Goal: Task Accomplishment & Management: Use online tool/utility

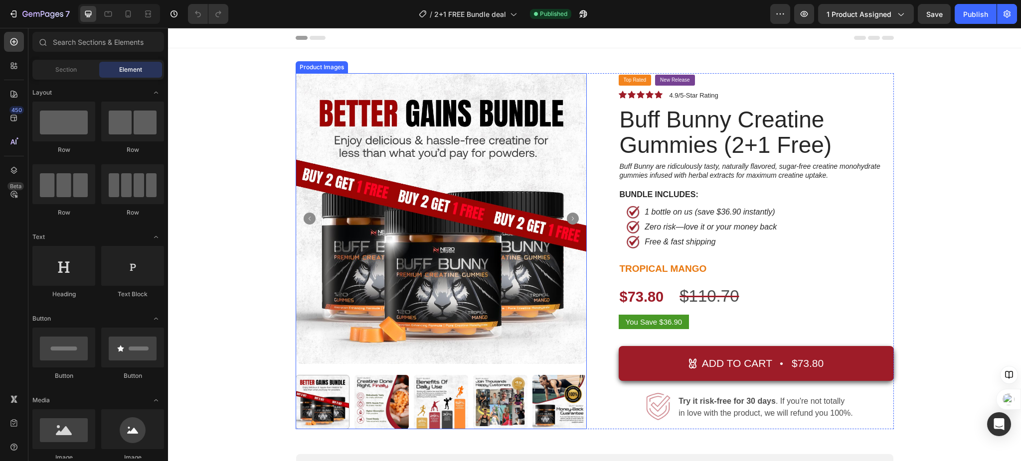
click at [567, 219] on icon "Carousel Next Arrow" at bounding box center [573, 219] width 12 height 12
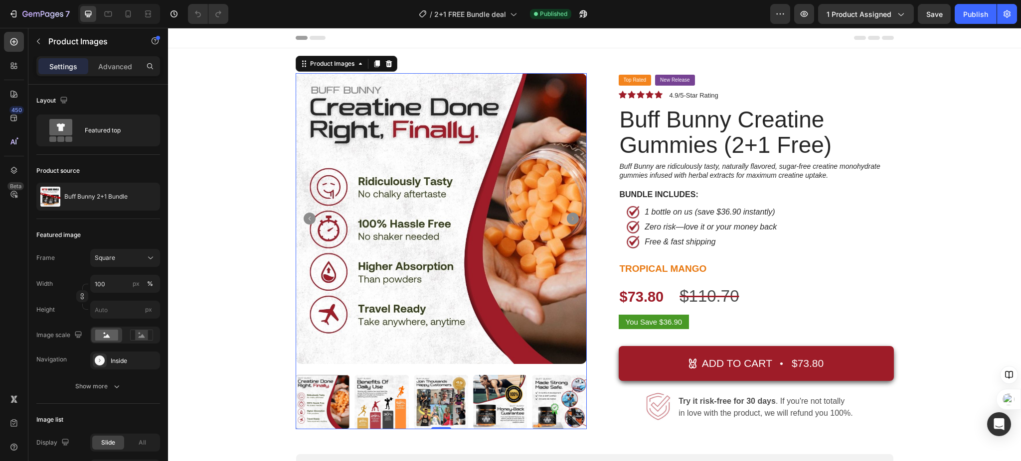
click at [567, 219] on icon "Carousel Next Arrow" at bounding box center [573, 219] width 12 height 12
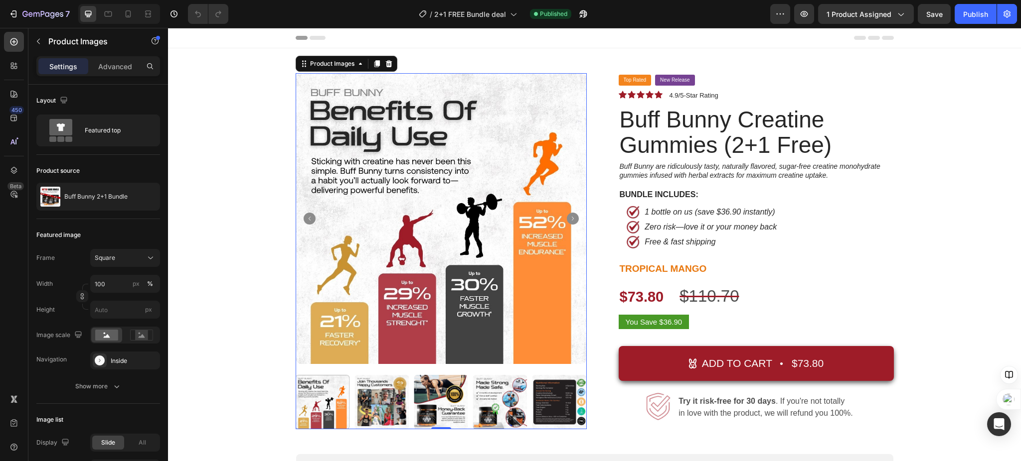
click at [567, 219] on icon "Carousel Next Arrow" at bounding box center [573, 219] width 12 height 12
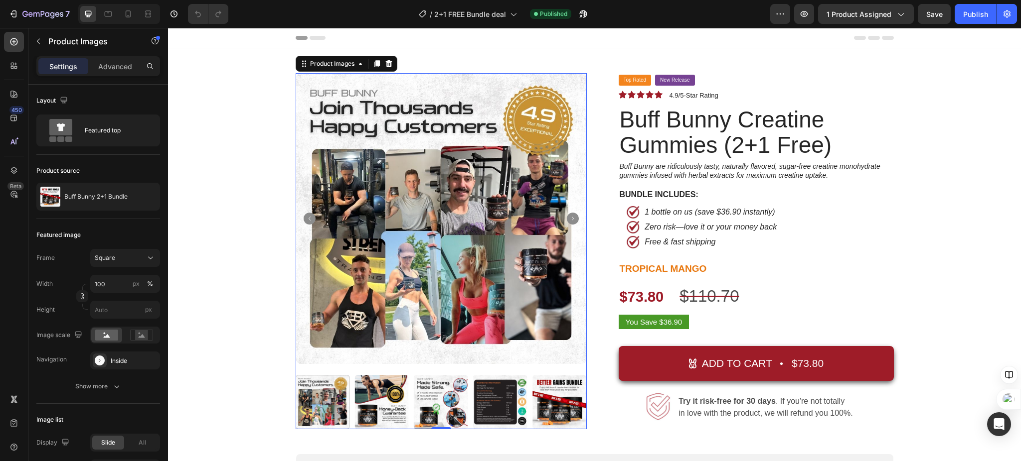
click at [567, 219] on icon "Carousel Next Arrow" at bounding box center [573, 219] width 12 height 12
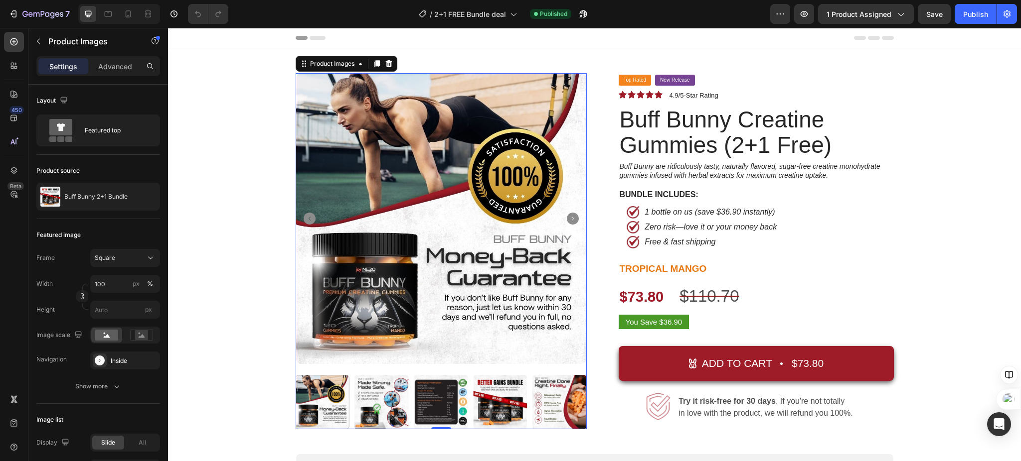
click at [567, 219] on icon "Carousel Next Arrow" at bounding box center [573, 219] width 12 height 12
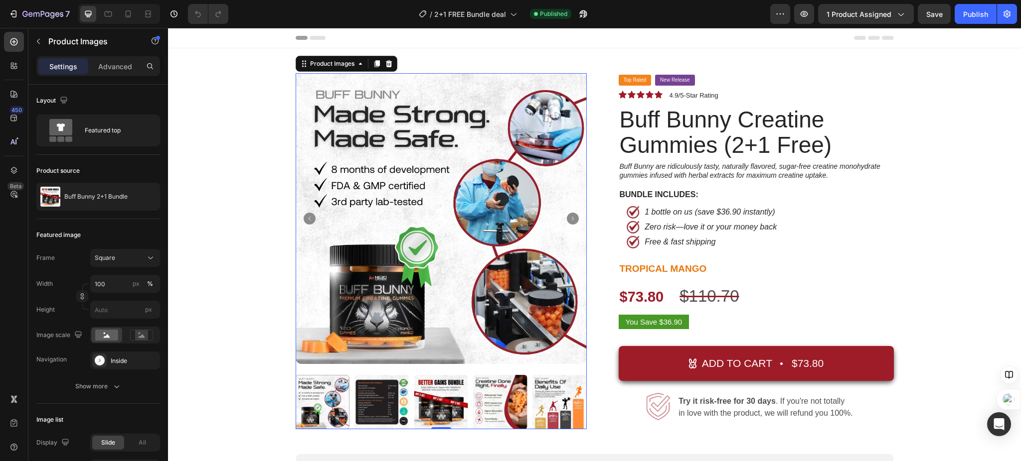
click at [567, 219] on icon "Carousel Next Arrow" at bounding box center [573, 219] width 12 height 12
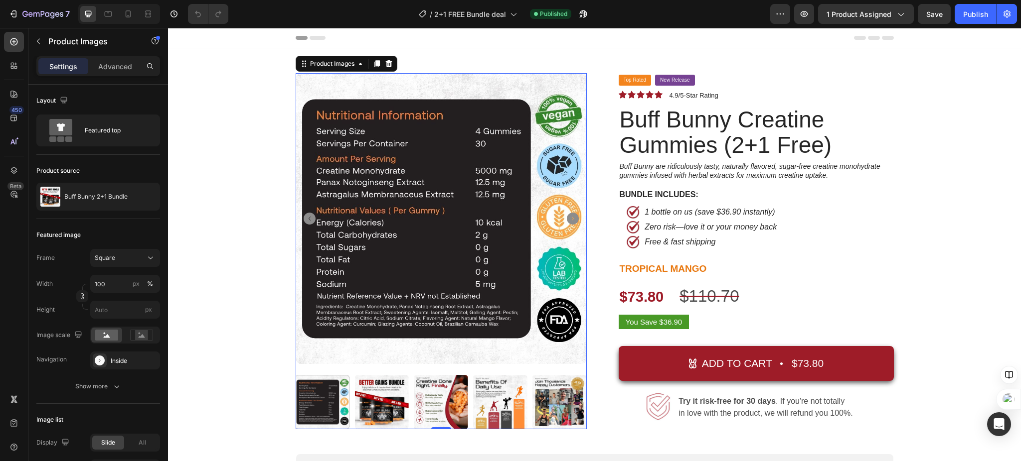
click at [567, 219] on icon "Carousel Next Arrow" at bounding box center [573, 219] width 12 height 12
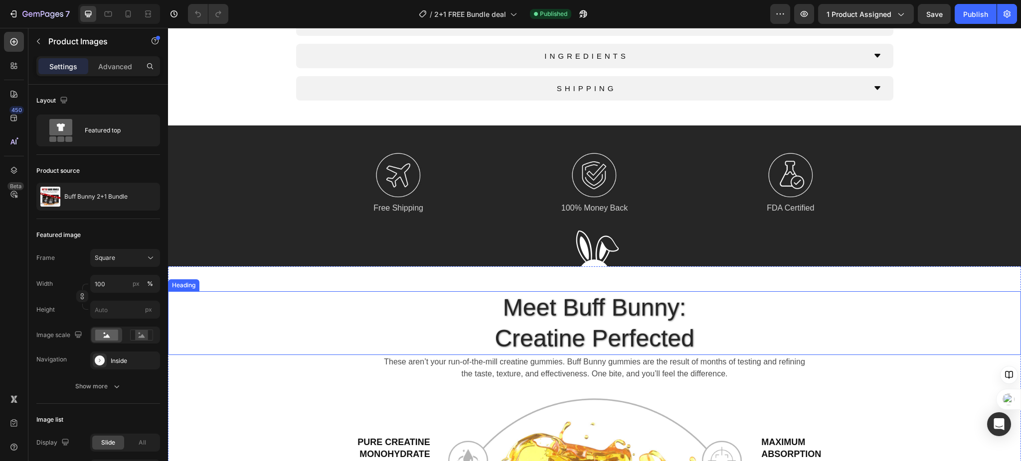
scroll to position [465, 0]
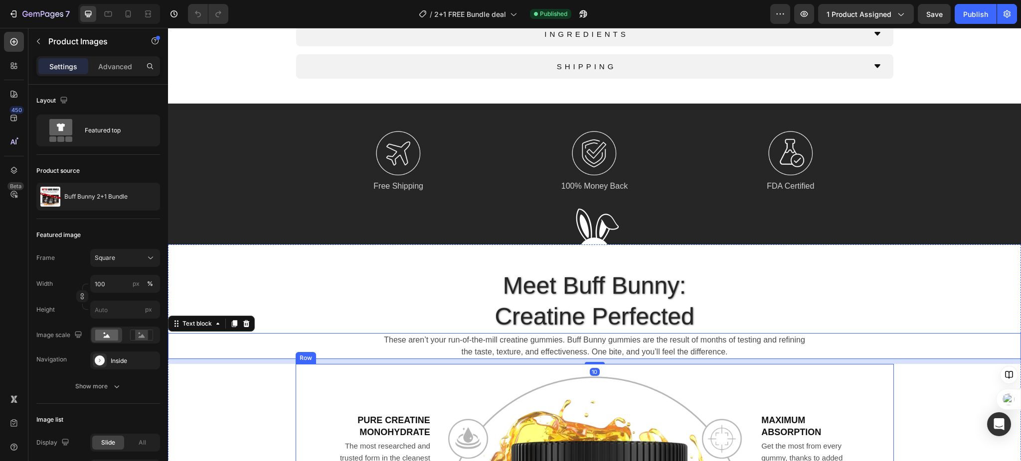
drag, startPoint x: 849, startPoint y: 388, endPoint x: 990, endPoint y: 383, distance: 141.6
click at [990, 383] on div "Meet Buff Bunny: Creatine Perfected Heading These aren’t your run-of-the-mill c…" at bounding box center [594, 465] width 853 height 390
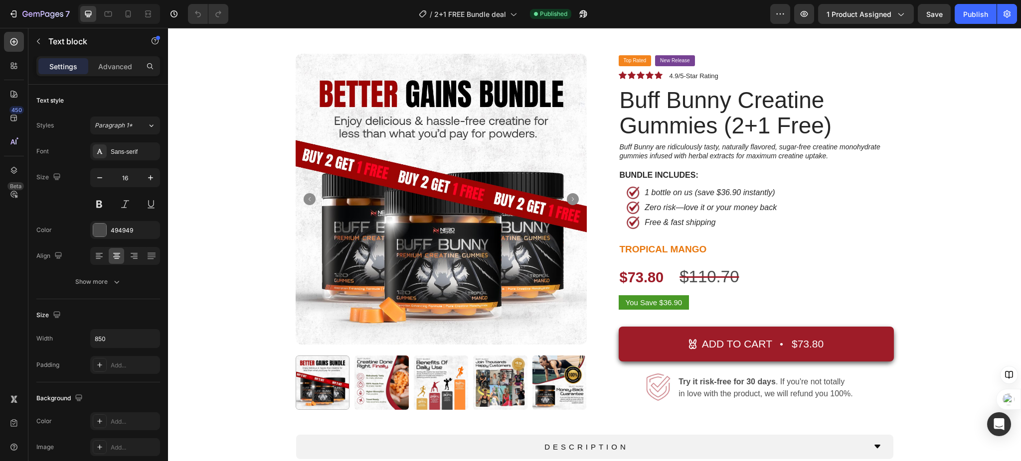
scroll to position [18, 0]
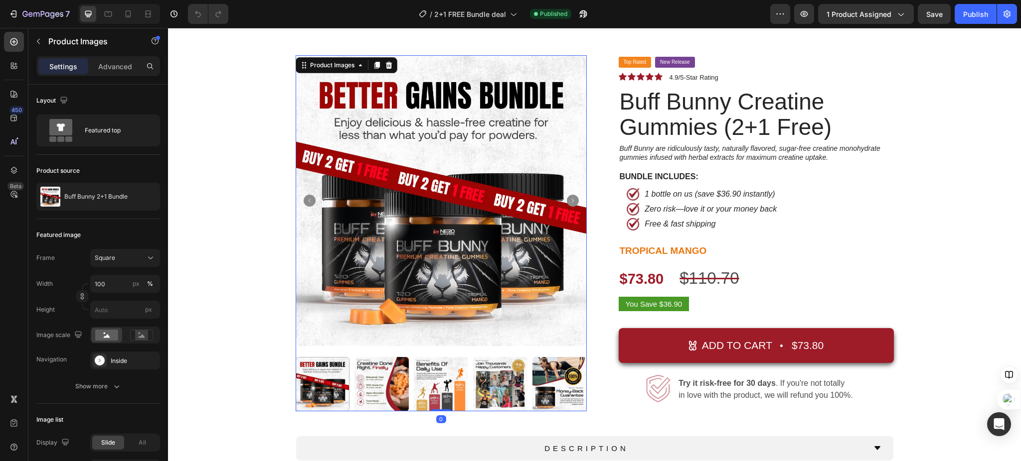
click at [567, 201] on icon "Carousel Next Arrow" at bounding box center [573, 201] width 12 height 12
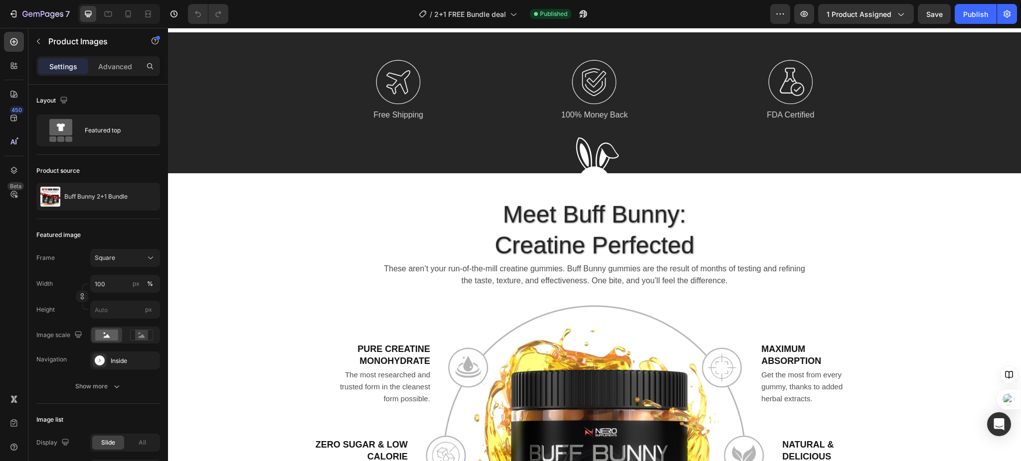
scroll to position [269, 0]
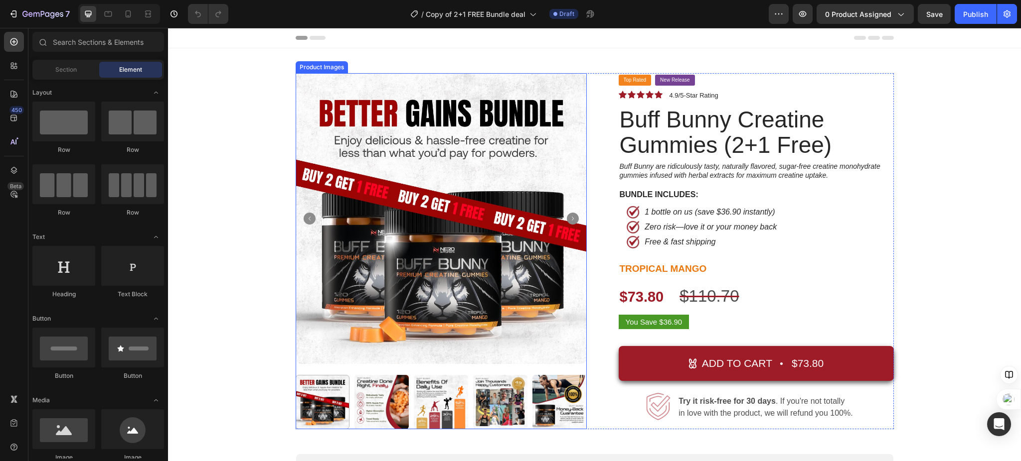
click at [567, 220] on icon "Carousel Next Arrow" at bounding box center [573, 219] width 12 height 12
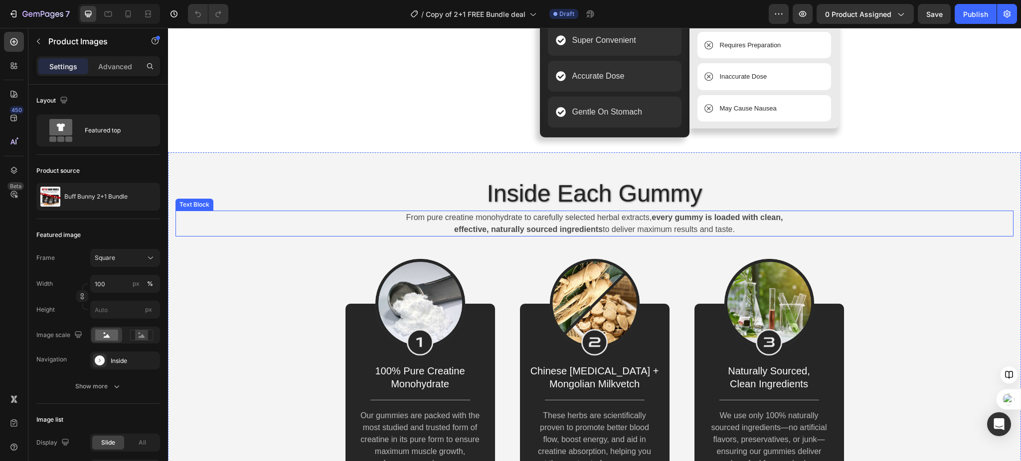
scroll to position [2060, 0]
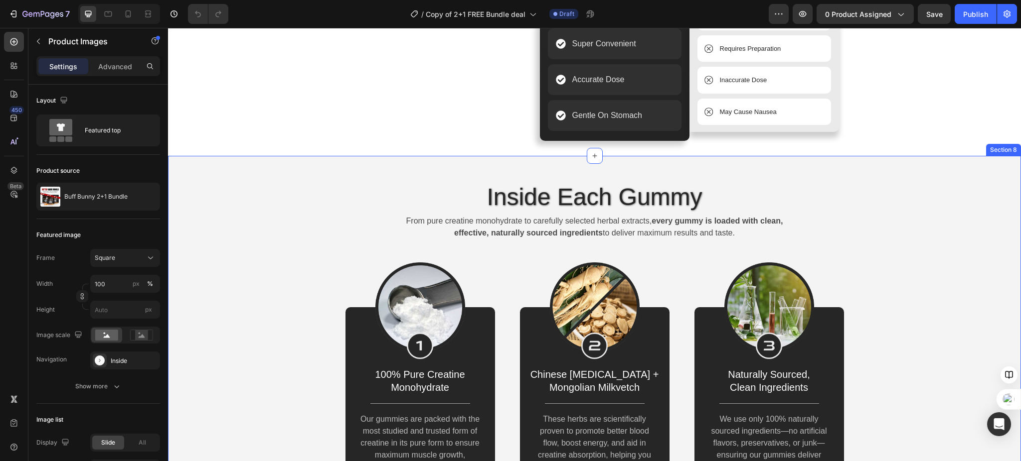
click at [508, 277] on div "Inside Each Gummy Heading From pure creatine monohydrate to carefully selected …" at bounding box center [594, 374] width 853 height 437
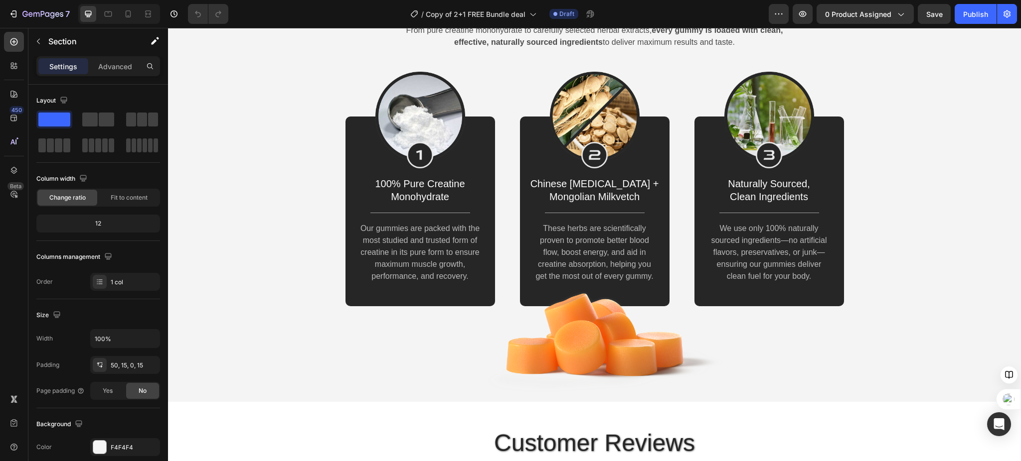
scroll to position [2173, 0]
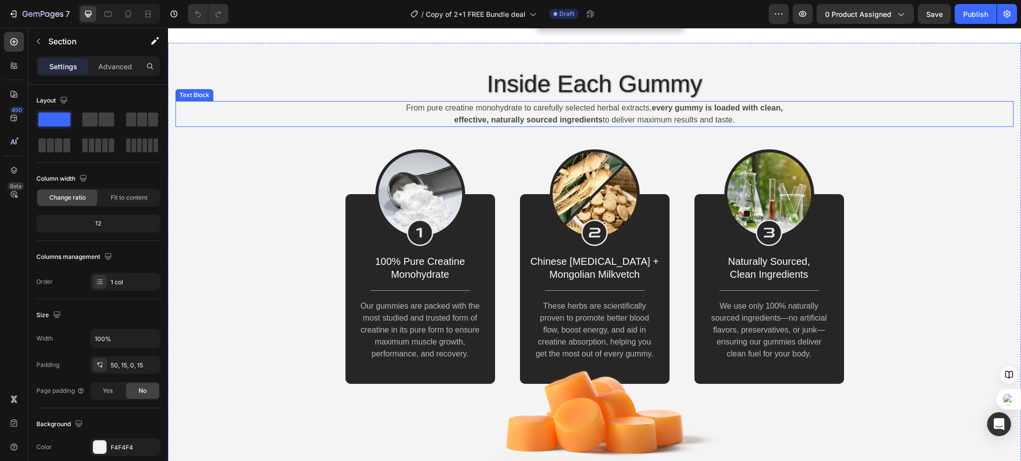
click at [862, 101] on div "Inside Each Gummy" at bounding box center [594, 84] width 798 height 33
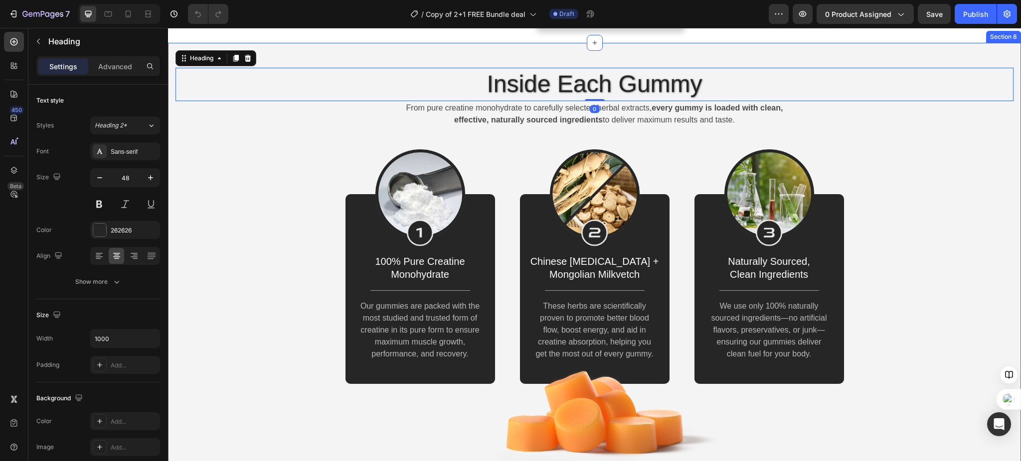
click at [749, 159] on div "Inside Each Gummy Heading 0 From pure creatine monohydrate to carefully selecte…" at bounding box center [594, 261] width 853 height 437
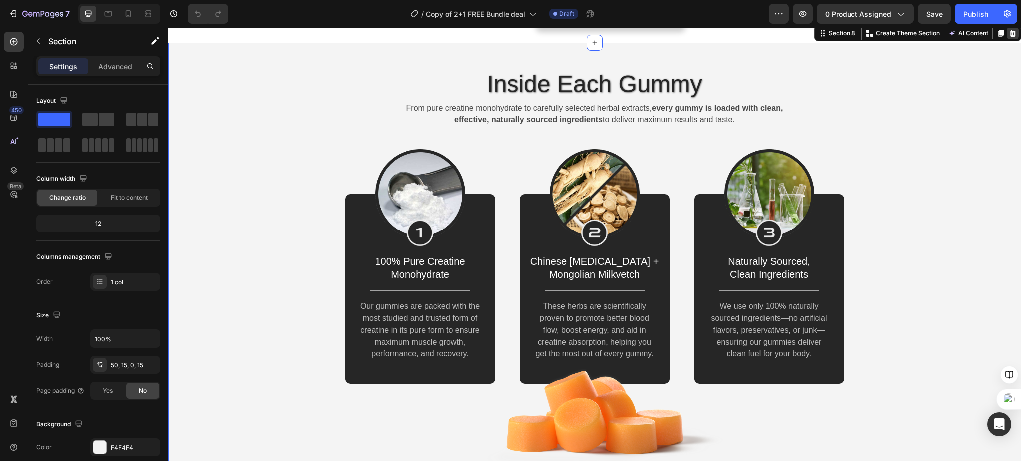
click at [1008, 37] on icon at bounding box center [1012, 33] width 8 height 8
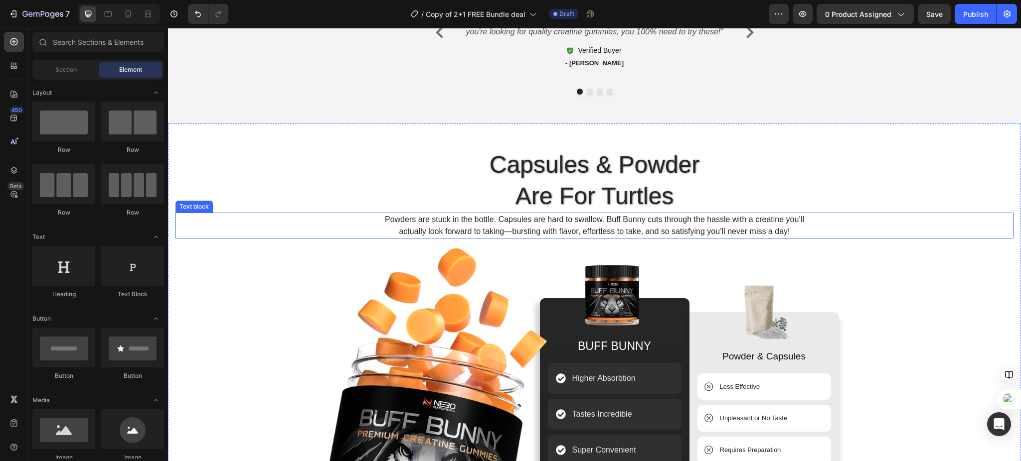
scroll to position [1681, 0]
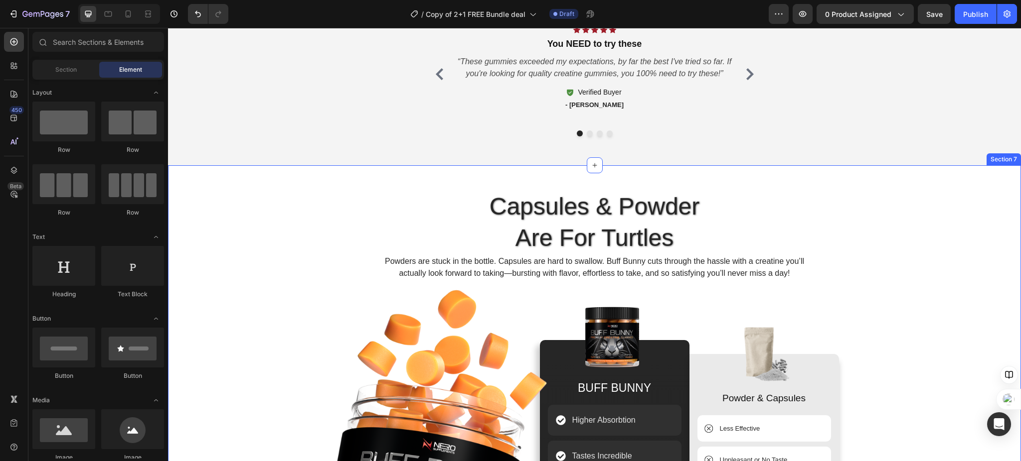
click at [305, 177] on div "Capsules & Powder Are For Turtles Heading Powders are stuck in the bottle. Caps…" at bounding box center [594, 403] width 853 height 477
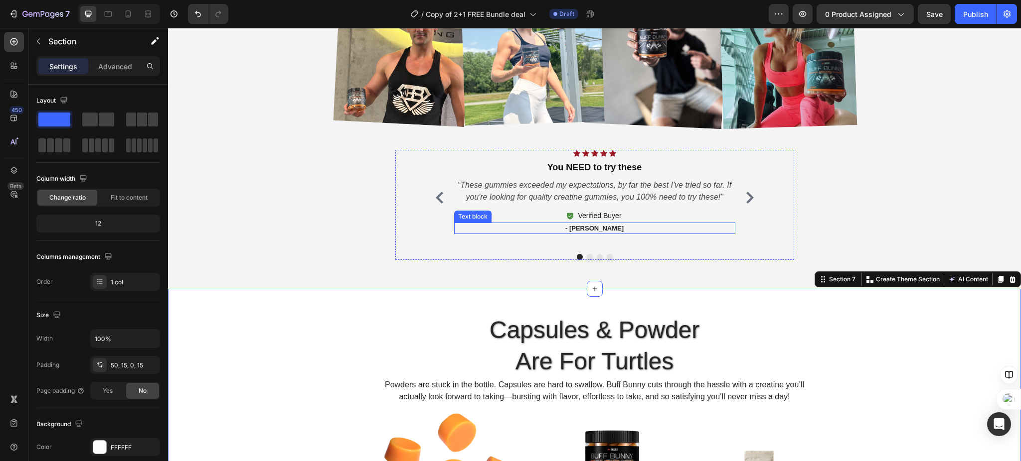
scroll to position [1548, 0]
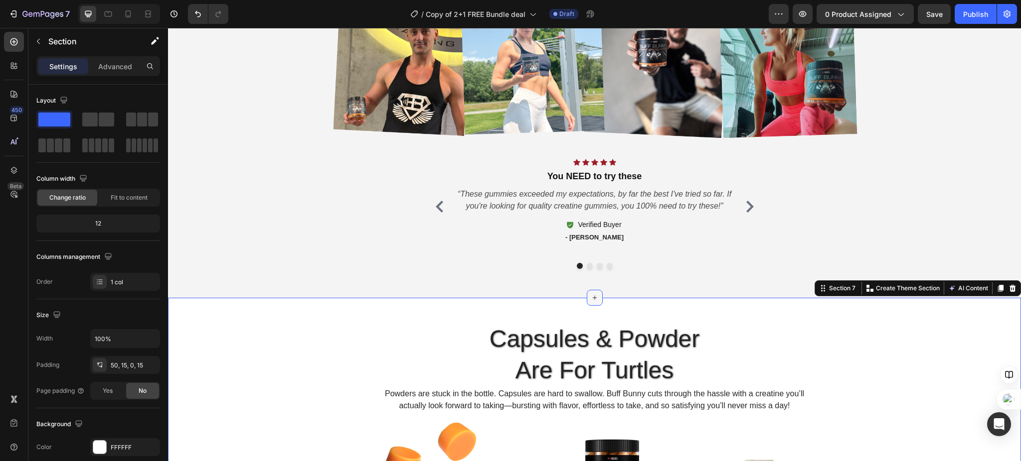
click at [587, 291] on div at bounding box center [595, 298] width 16 height 16
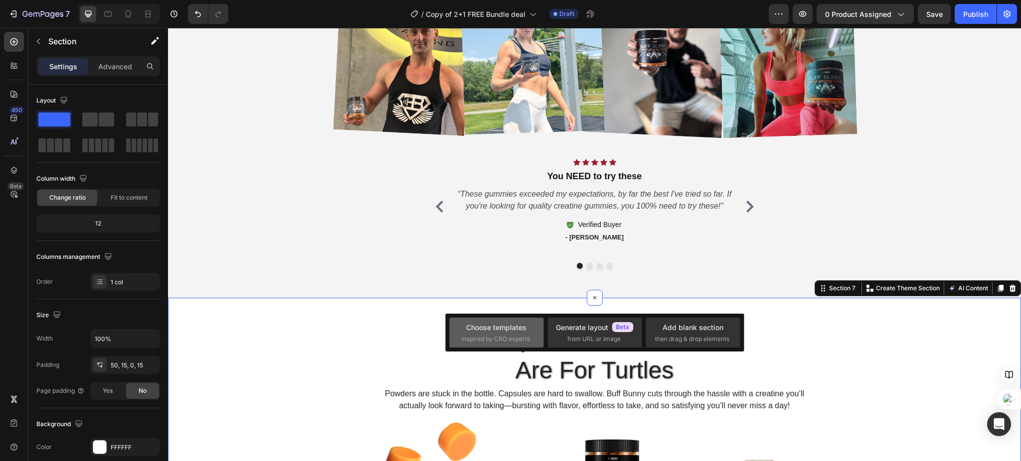
click at [490, 328] on div "Choose templates" at bounding box center [496, 327] width 60 height 10
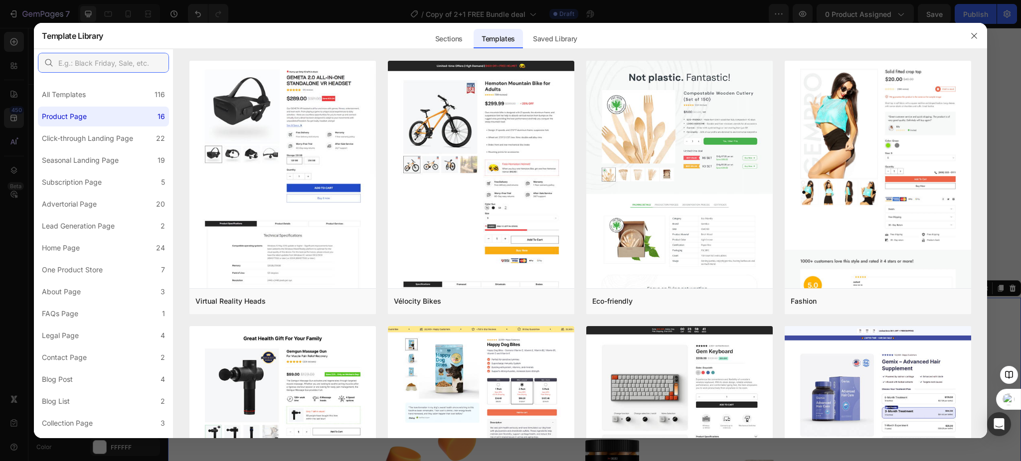
click at [117, 61] on input "text" at bounding box center [103, 63] width 131 height 20
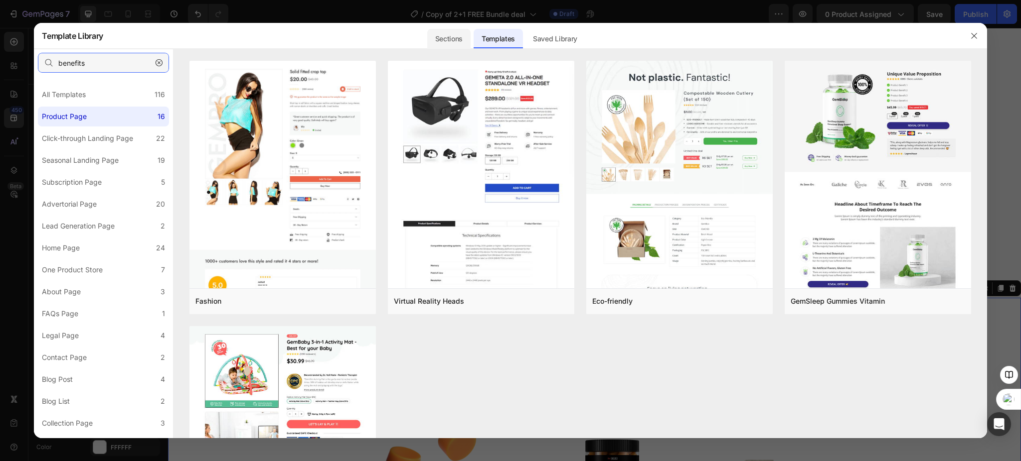
type input "benefits"
click at [459, 38] on div "Sections" at bounding box center [448, 39] width 43 height 20
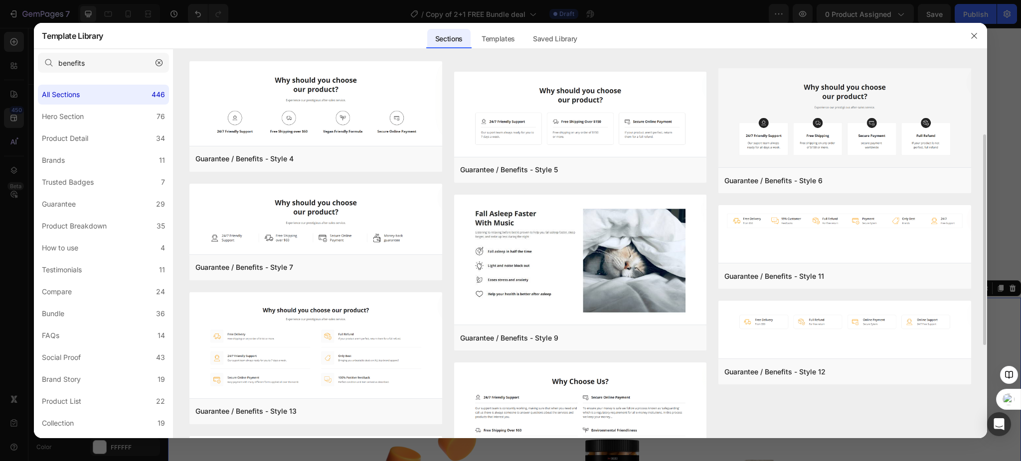
scroll to position [299, 0]
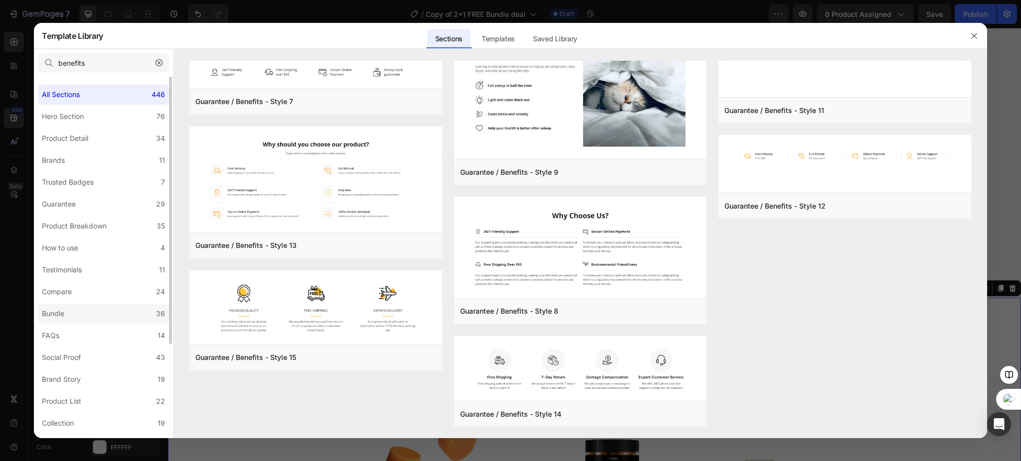
click at [115, 322] on label "Bundle 36" at bounding box center [103, 314] width 131 height 20
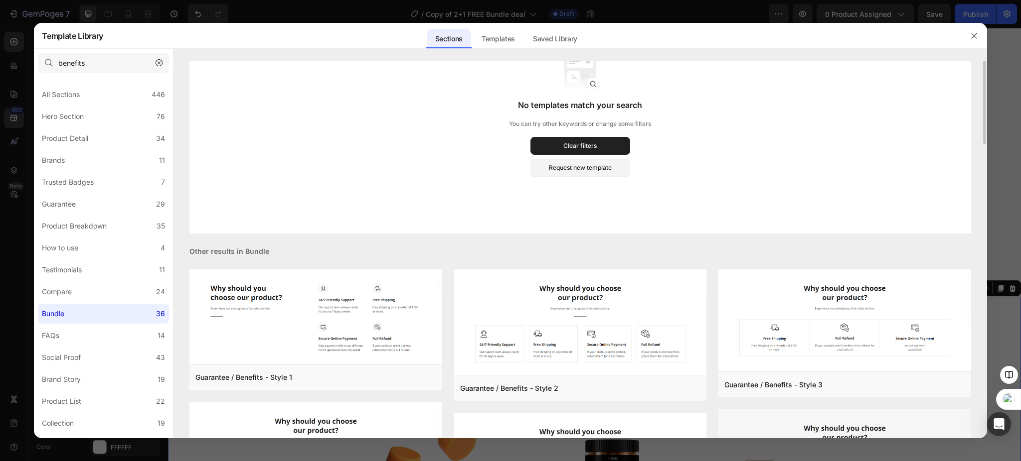
scroll to position [0, 0]
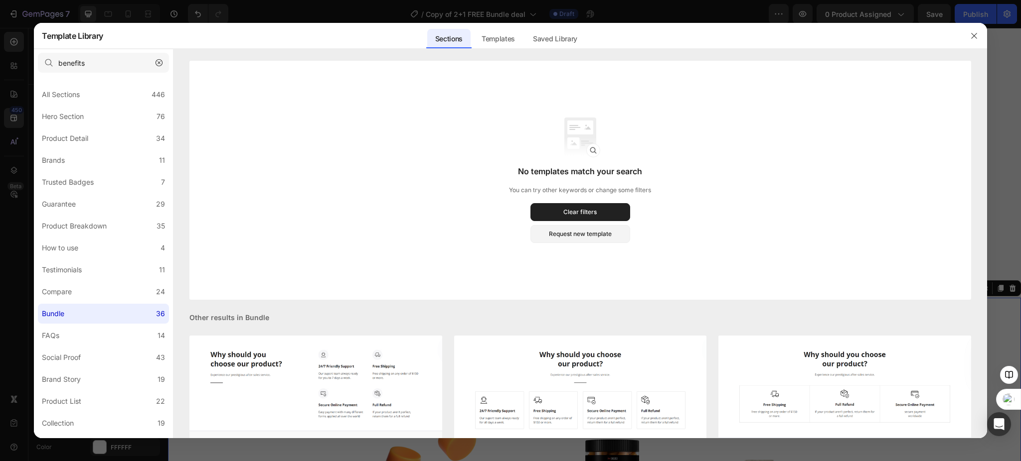
click at [158, 64] on icon "button" at bounding box center [158, 62] width 7 height 7
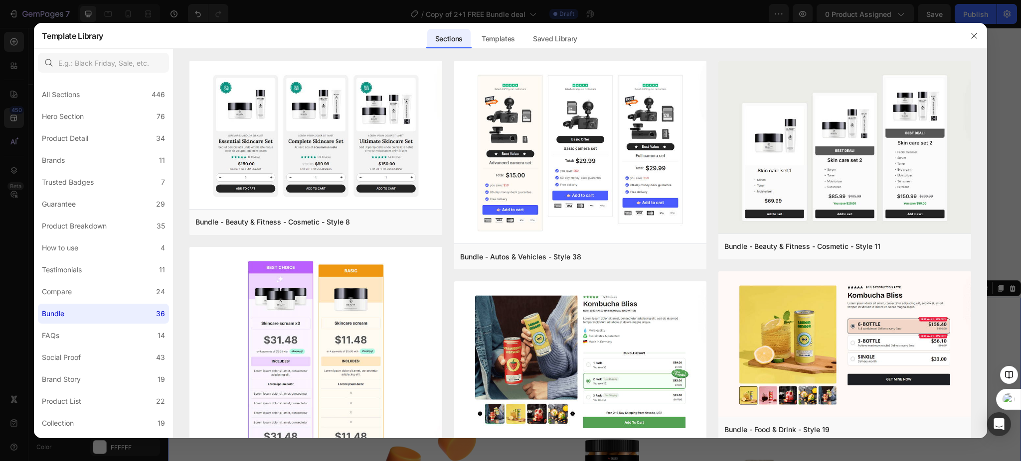
scroll to position [66, 0]
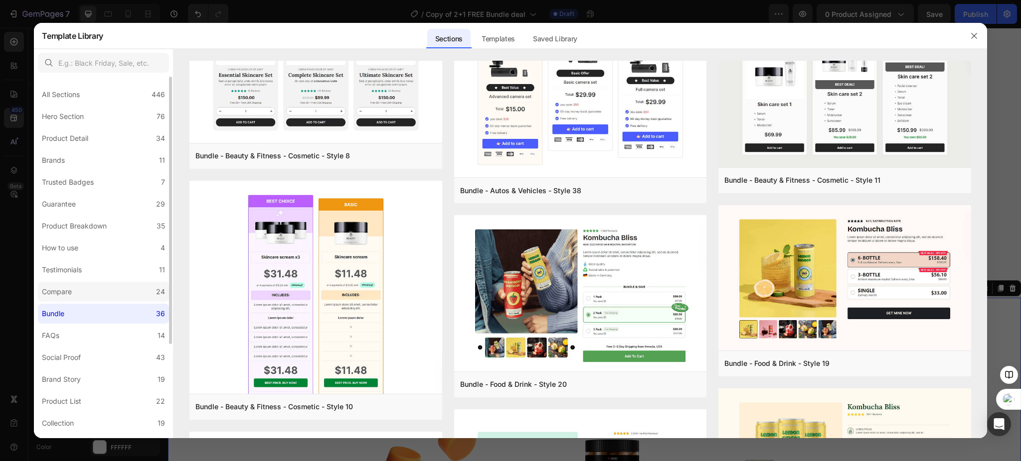
click at [98, 301] on label "Compare 24" at bounding box center [103, 292] width 131 height 20
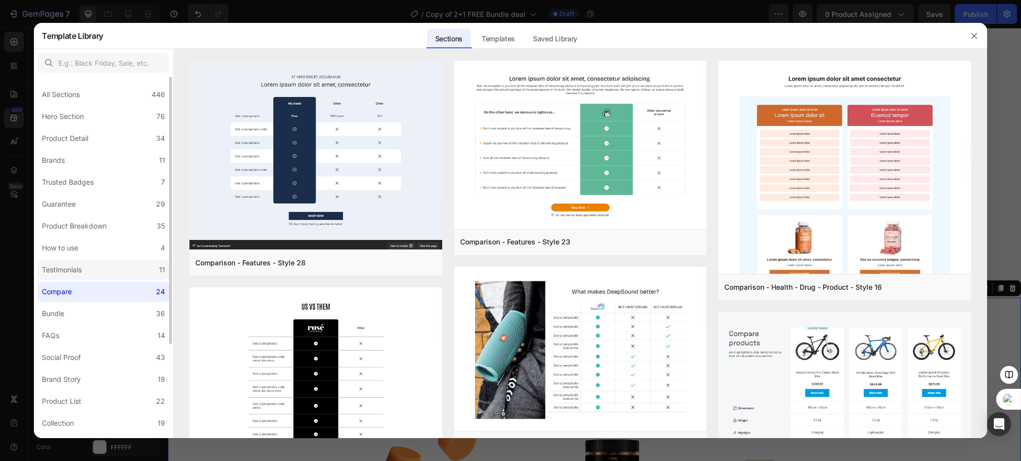
click at [93, 268] on label "Testimonials 11" at bounding box center [103, 270] width 131 height 20
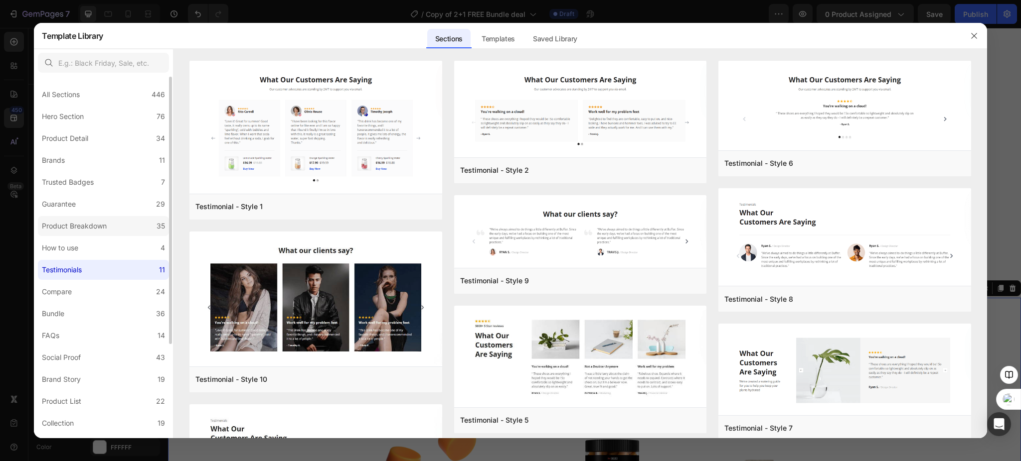
click at [113, 232] on label "Product Breakdown 35" at bounding box center [103, 226] width 131 height 20
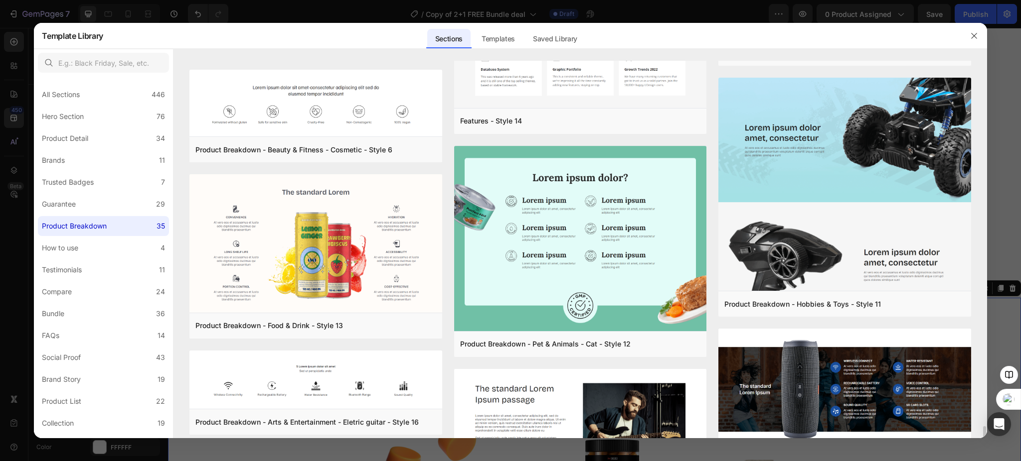
scroll to position [1639, 0]
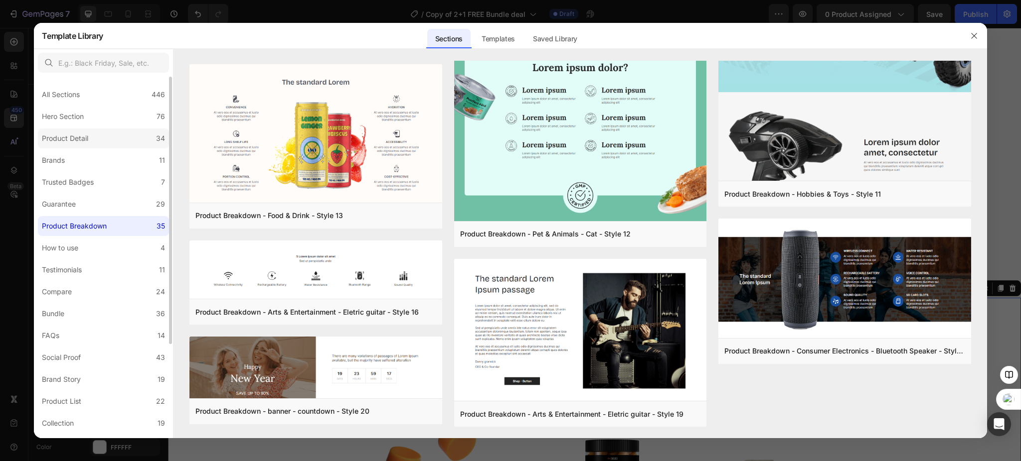
click at [109, 136] on label "Product Detail 34" at bounding box center [103, 139] width 131 height 20
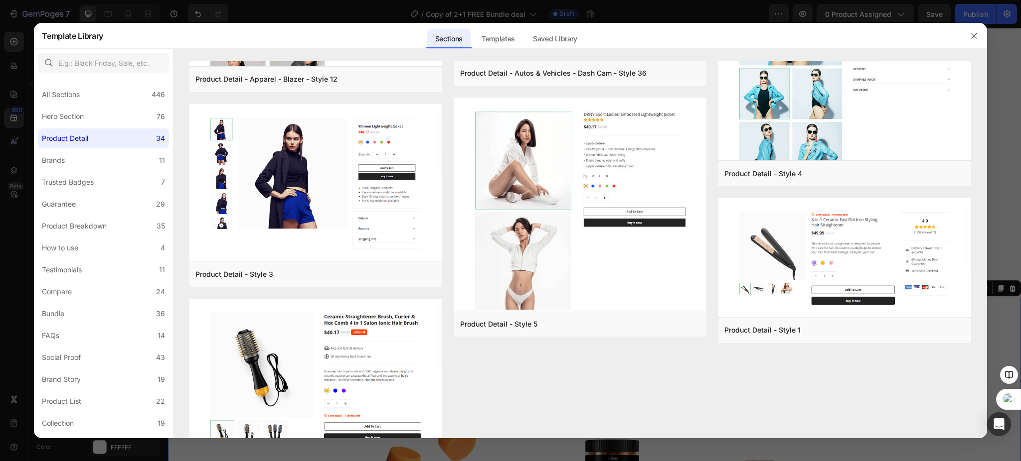
scroll to position [2221, 0]
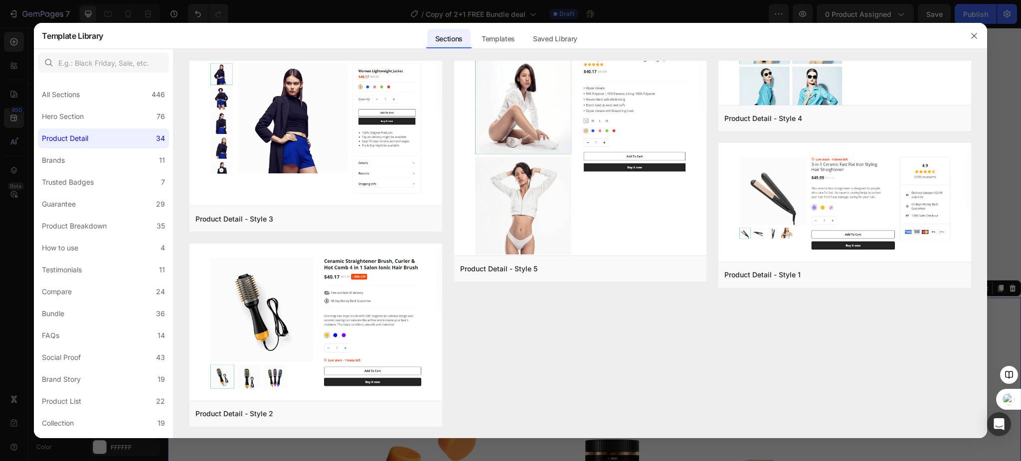
click at [963, 32] on div at bounding box center [974, 36] width 26 height 26
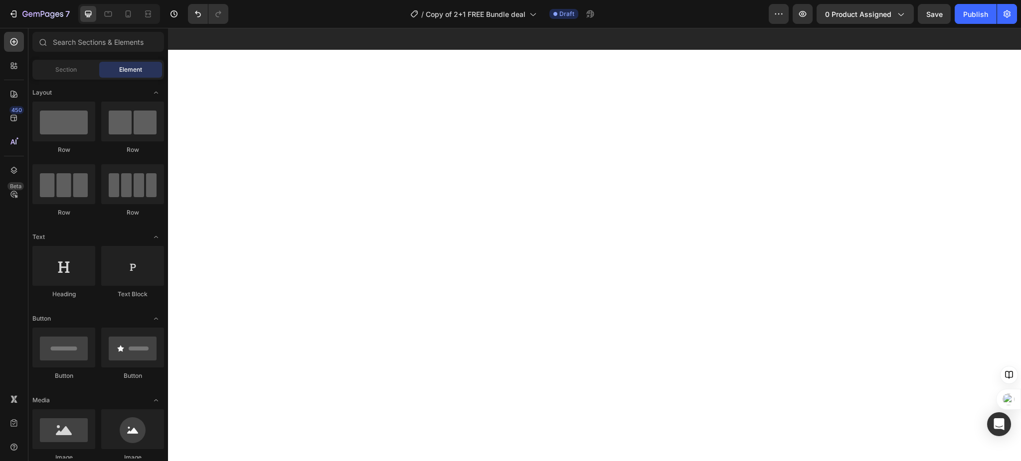
scroll to position [0, 0]
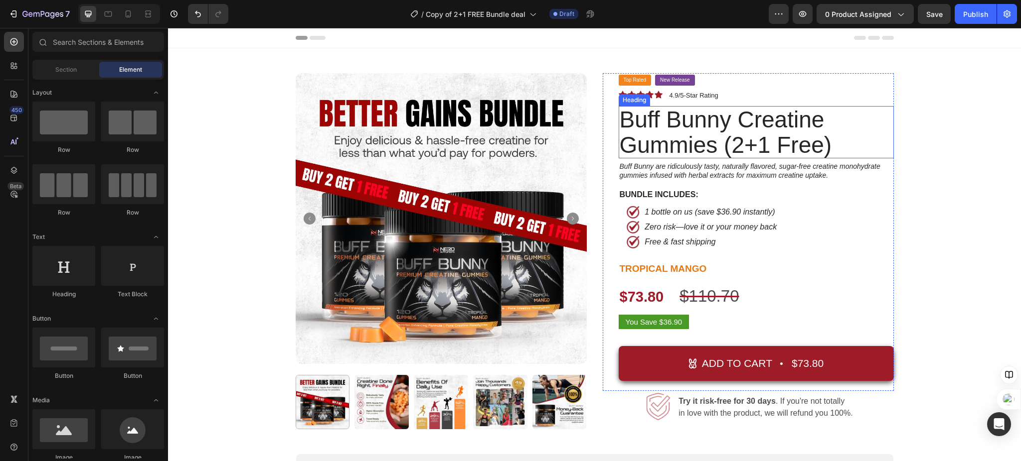
click at [698, 145] on h2 "Buff Bunny Creatine Gummies (2+1 Free)" at bounding box center [755, 132] width 275 height 52
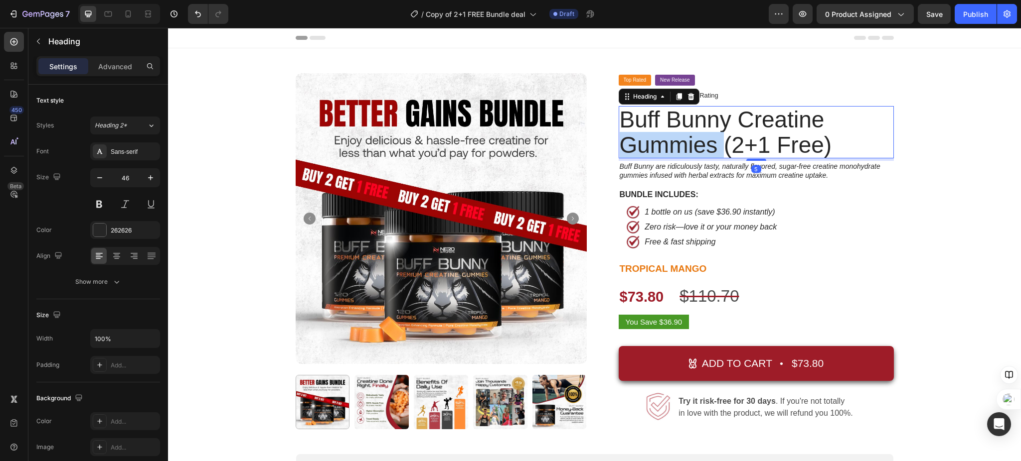
click at [698, 145] on p "Buff Bunny Creatine Gummies (2+1 Free)" at bounding box center [755, 132] width 273 height 50
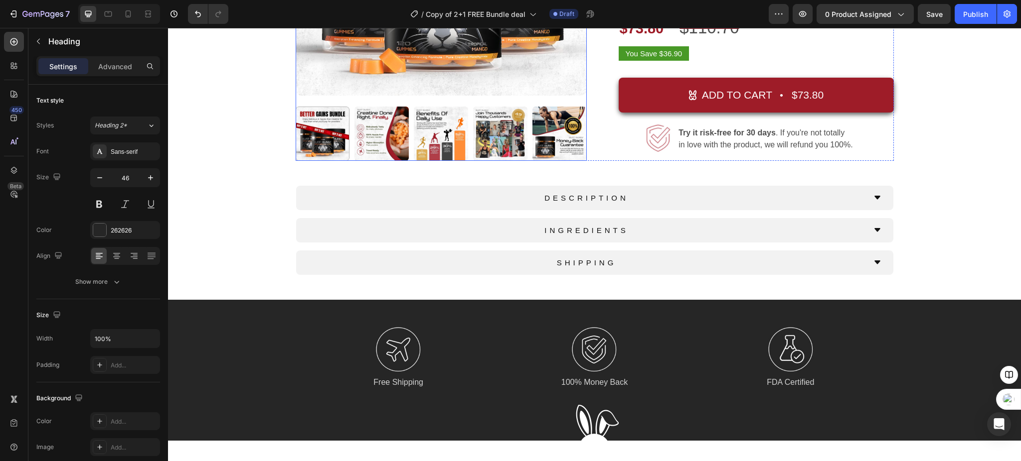
scroll to position [447, 0]
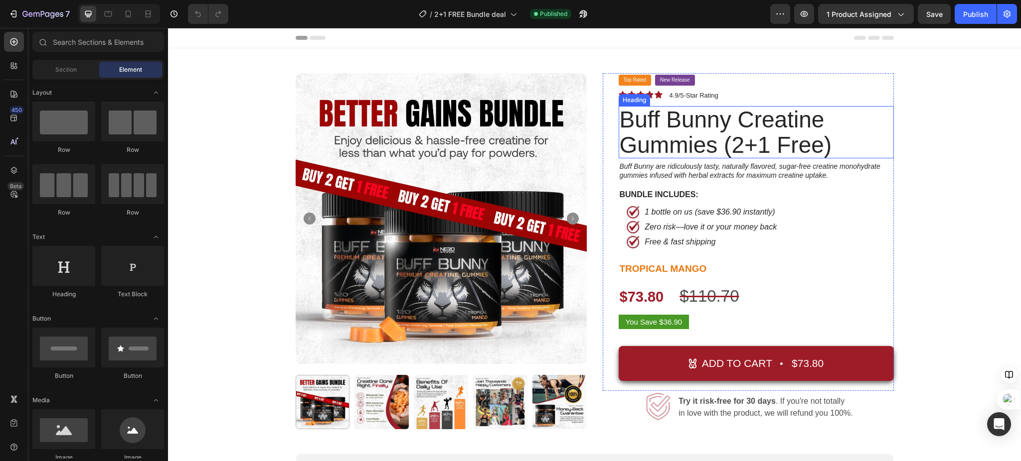
click at [707, 149] on h2 "Buff Bunny Creatine Gummies (2+1 Free)" at bounding box center [755, 132] width 275 height 52
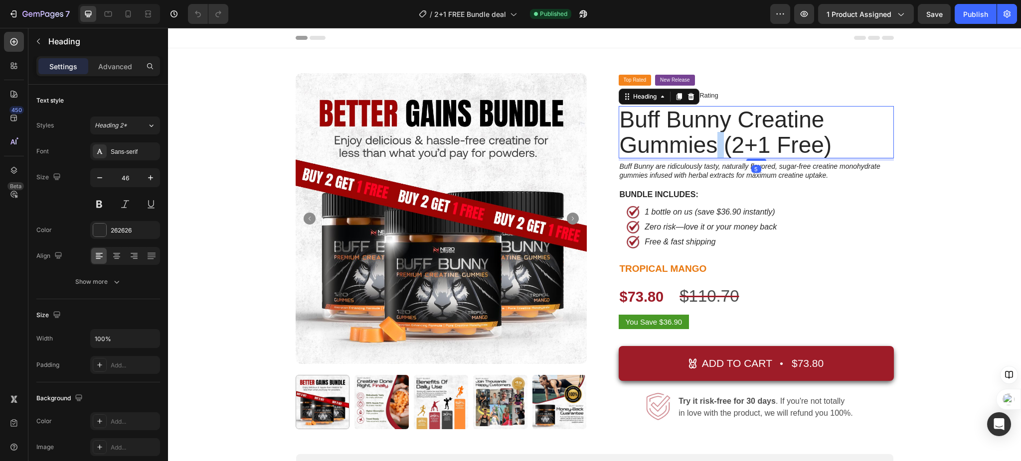
click at [707, 149] on p "Buff Bunny Creatine Gummies (2+1 Free)" at bounding box center [755, 132] width 273 height 50
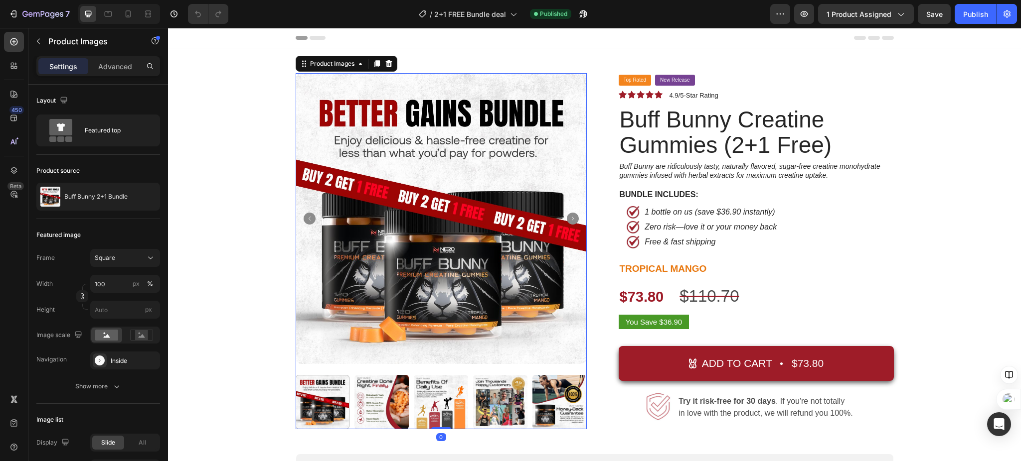
click at [568, 219] on icon "Carousel Next Arrow" at bounding box center [573, 219] width 12 height 12
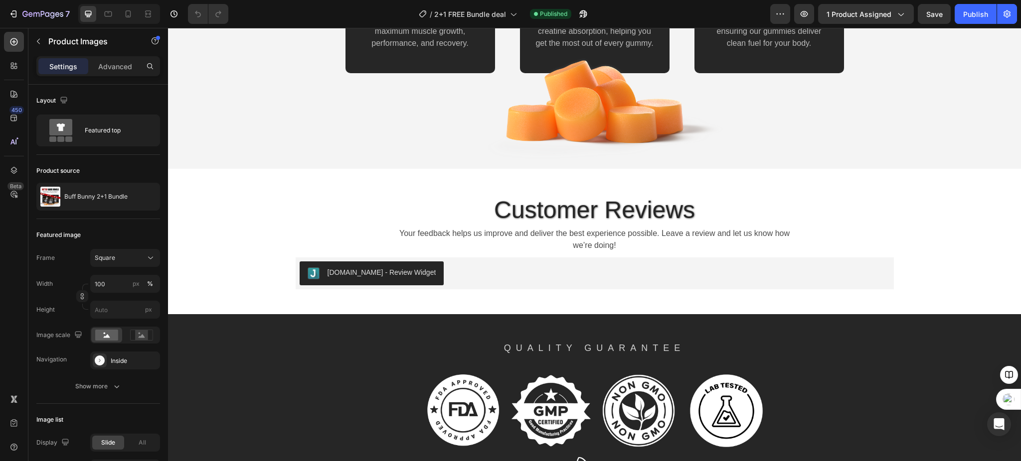
scroll to position [2188, 0]
